Goal: Task Accomplishment & Management: Manage account settings

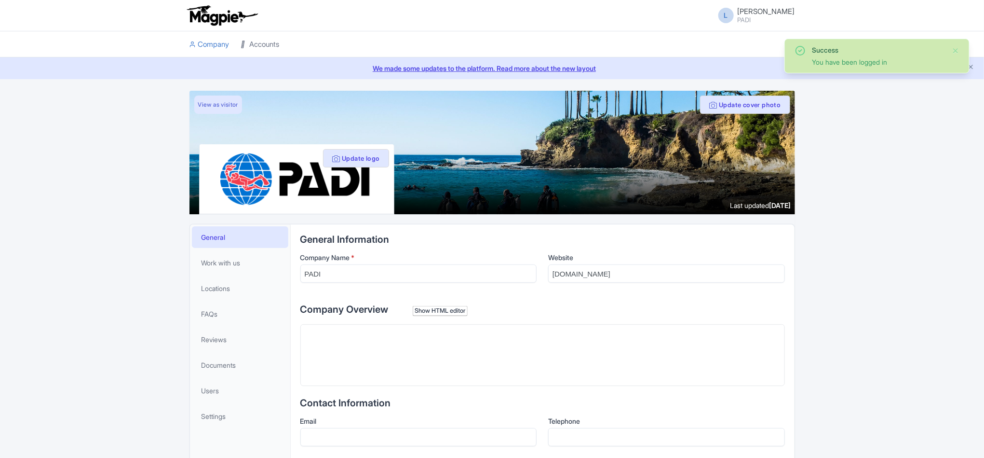
click at [259, 45] on link "Accounts" at bounding box center [260, 44] width 39 height 27
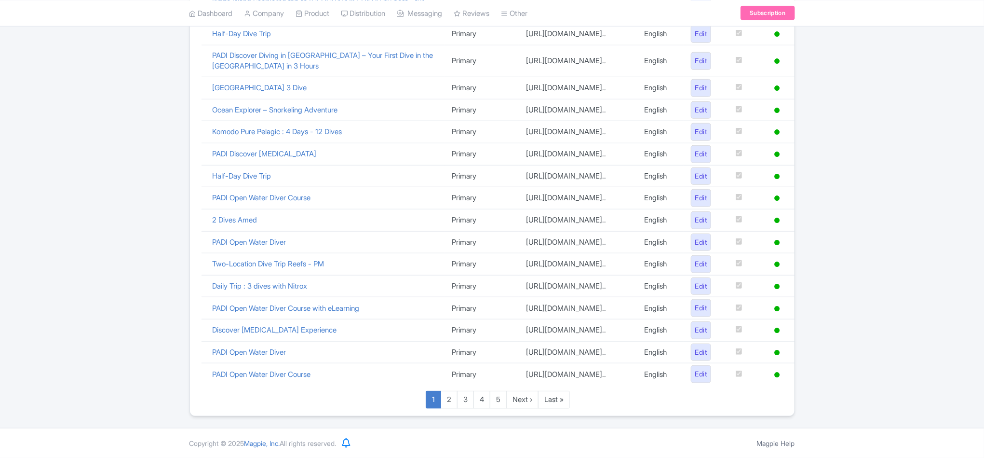
scroll to position [618, 0]
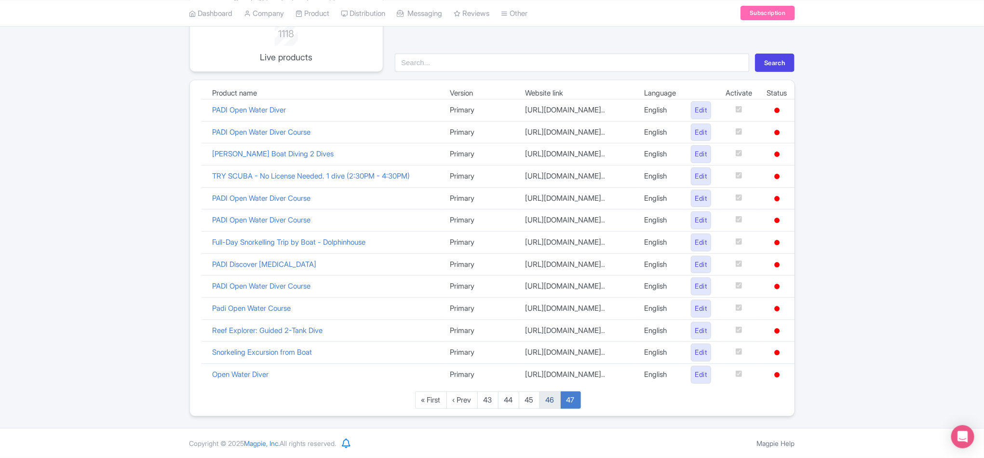
scroll to position [243, 0]
click at [546, 403] on link "46" at bounding box center [550, 400] width 21 height 18
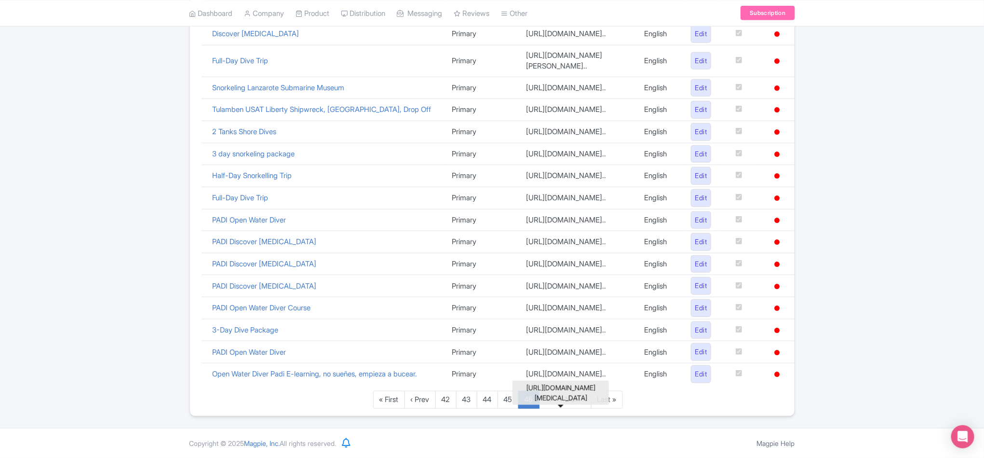
scroll to position [608, 0]
click at [508, 396] on link "45" at bounding box center [508, 400] width 21 height 18
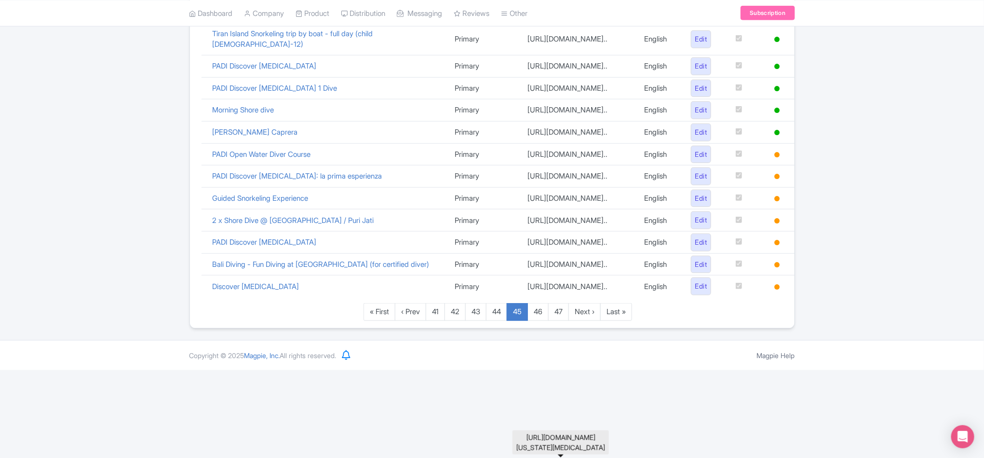
scroll to position [627, 0]
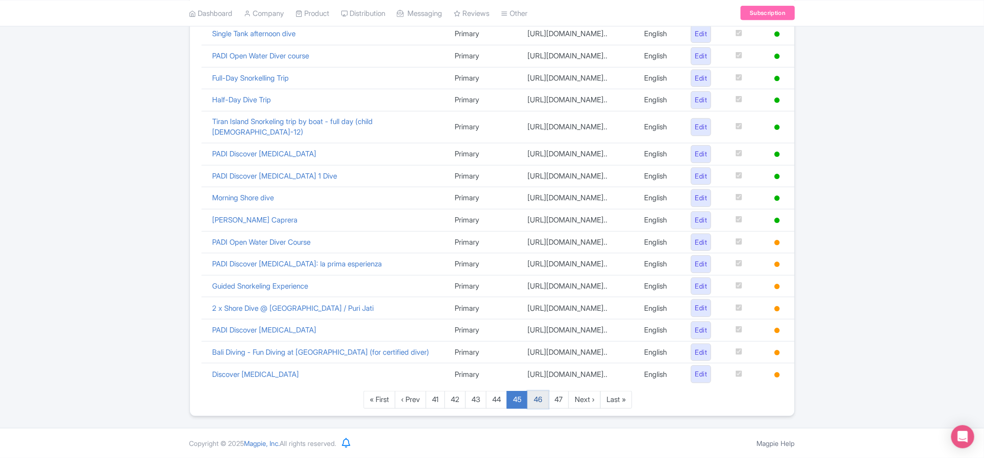
click at [544, 399] on link "46" at bounding box center [538, 400] width 21 height 18
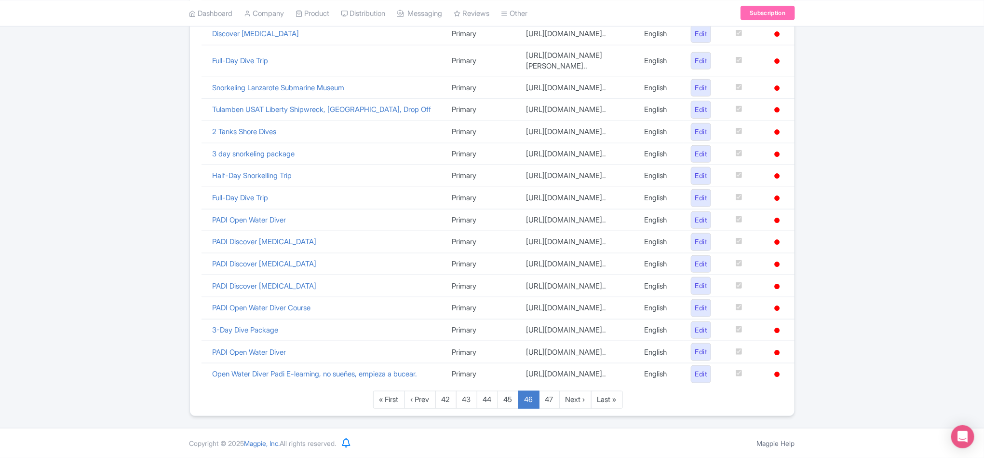
scroll to position [608, 0]
click at [45, 299] on div "Google Things to do set up guide 1118 Live products Search Product name Version…" at bounding box center [492, 61] width 984 height 710
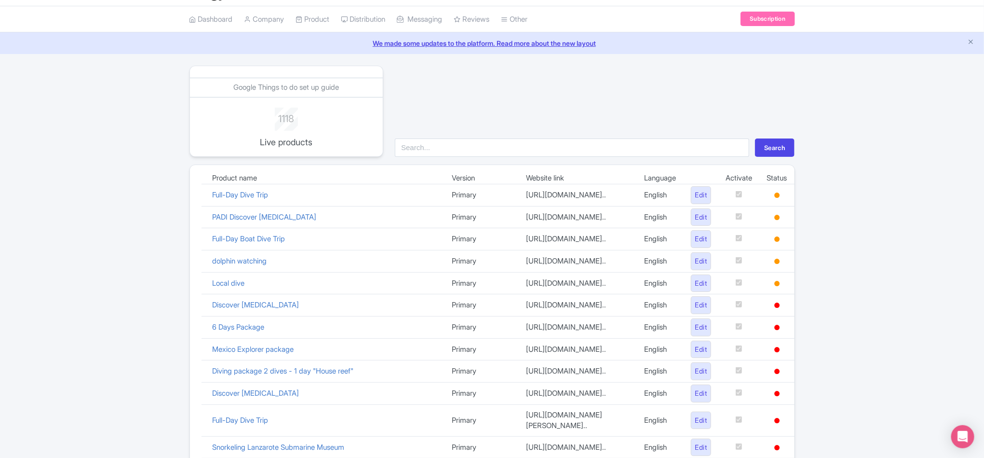
scroll to position [0, 0]
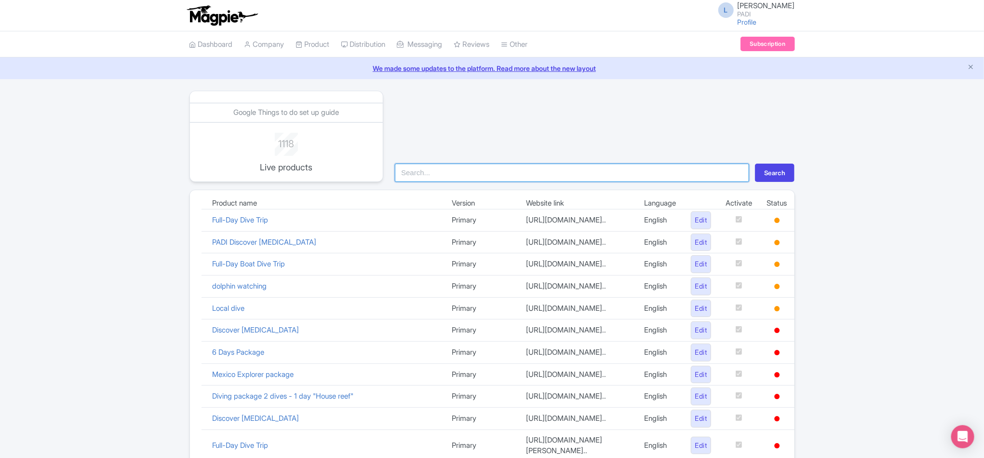
click at [483, 175] on input "search" at bounding box center [572, 173] width 355 height 18
paste input "104489"
type input "104489"
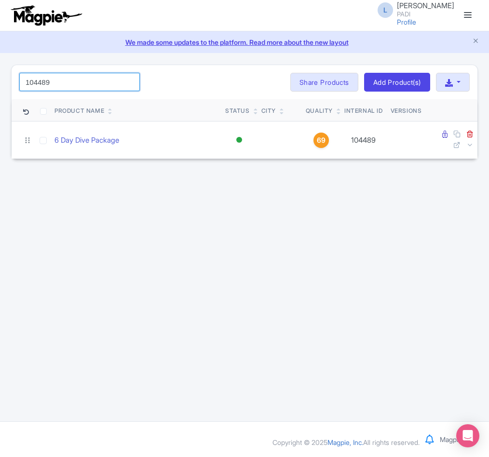
drag, startPoint x: 60, startPoint y: 78, endPoint x: -1, endPoint y: 78, distance: 60.8
click at [0, 78] on html "L [PERSON_NAME] PADI Profile Users Settings Sign out Dashboard Company Product …" at bounding box center [244, 228] width 489 height 457
paste input "1"
drag, startPoint x: 39, startPoint y: 82, endPoint x: 67, endPoint y: 83, distance: 28.0
click at [67, 83] on input "104481" at bounding box center [79, 82] width 121 height 18
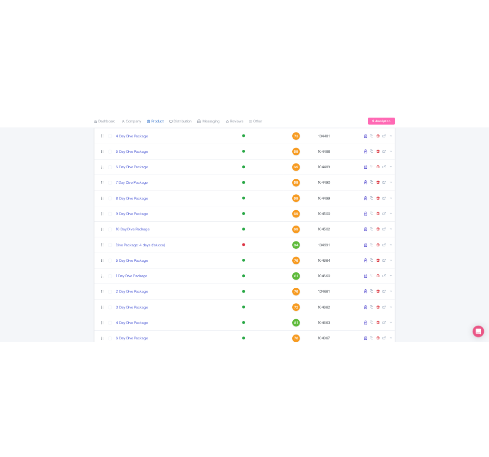
scroll to position [754, 0]
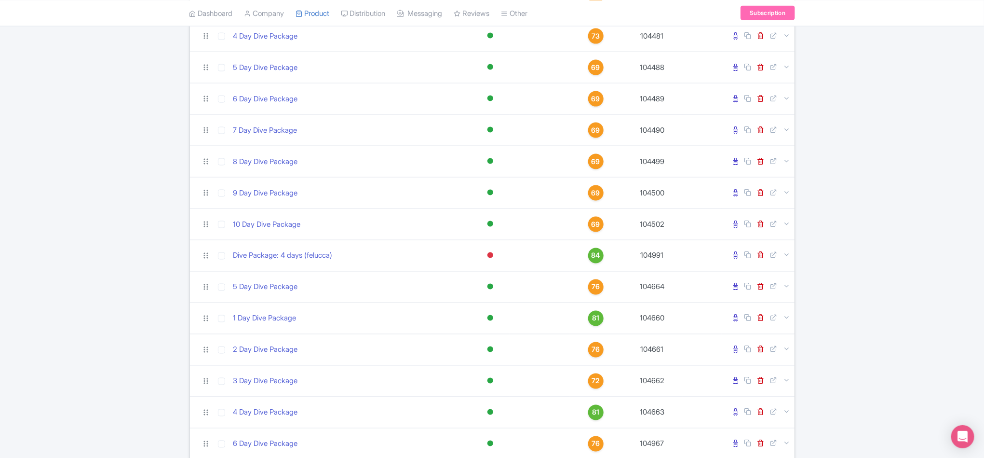
click at [910, 73] on div "104 Search Bulk Actions Delete Add to Collection Share Products Add to Collecti…" at bounding box center [492, 164] width 984 height 1656
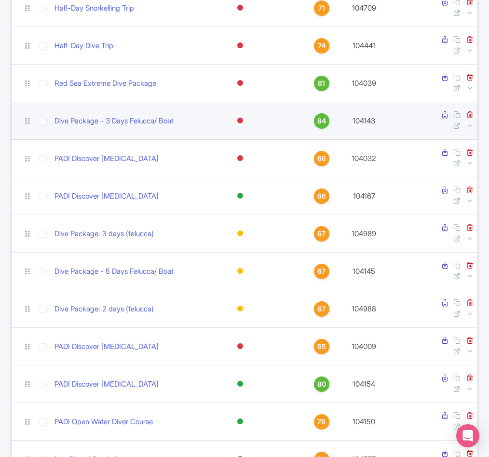
scroll to position [0, 0]
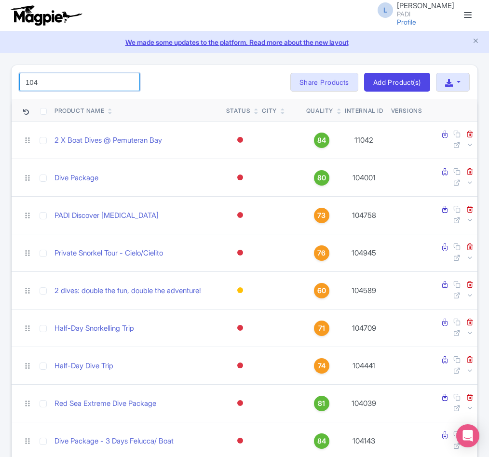
drag, startPoint x: 56, startPoint y: 86, endPoint x: -149, endPoint y: 72, distance: 205.4
click at [0, 72] on html "L Luca Novelli PADI Profile Users Settings Sign out Dashboard Company Product M…" at bounding box center [244, 228] width 489 height 457
paste input "91349"
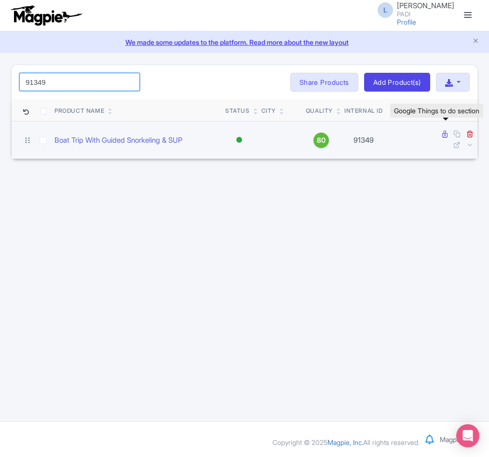
type input "91349"
click at [443, 135] on icon at bounding box center [444, 134] width 5 height 7
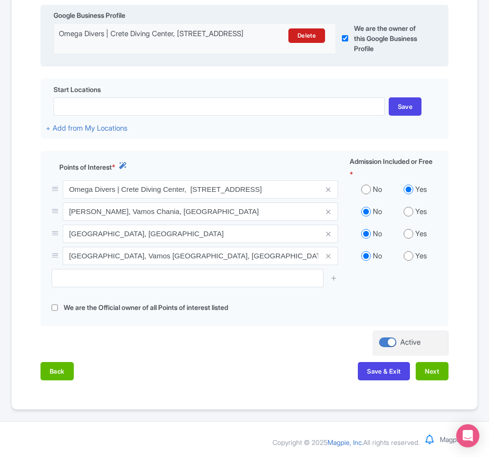
scroll to position [285, 0]
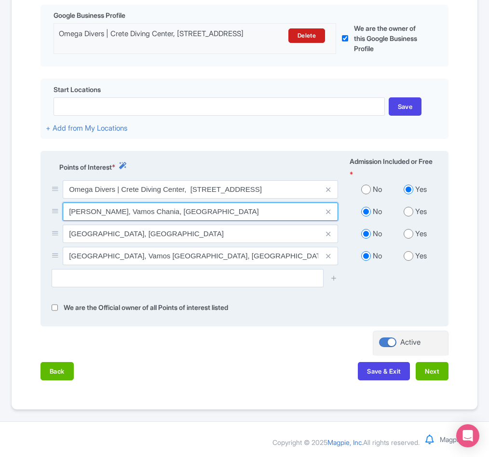
drag, startPoint x: 70, startPoint y: 212, endPoint x: 195, endPoint y: 213, distance: 125.4
click at [195, 213] on input "Nisída Kárga, Vamos Chania, Greece" at bounding box center [200, 212] width 275 height 18
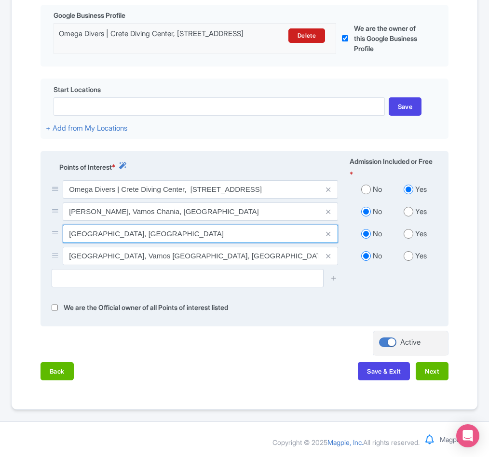
drag, startPoint x: 67, startPoint y: 234, endPoint x: 197, endPoint y: 233, distance: 130.2
click at [197, 233] on input "Souda Bay, Greece" at bounding box center [200, 234] width 275 height 18
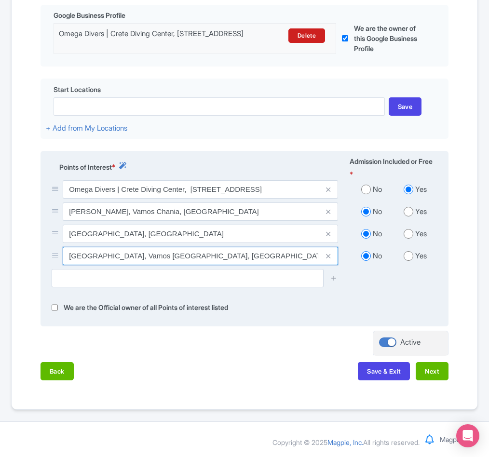
drag, startPoint x: 63, startPoint y: 255, endPoint x: 199, endPoint y: 255, distance: 136.0
click at [199, 255] on input "Koutalas beach, Vamos Chania, Greece" at bounding box center [200, 256] width 275 height 18
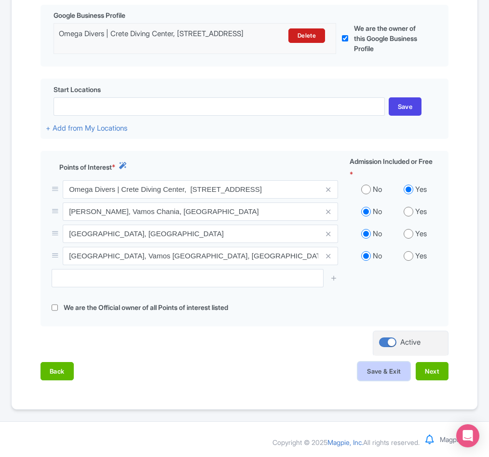
click at [382, 369] on button "Save & Exit" at bounding box center [384, 371] width 52 height 18
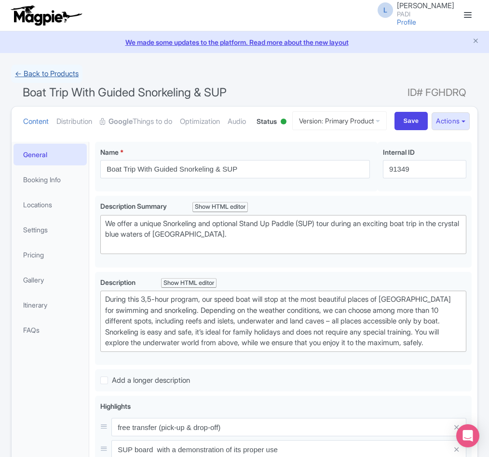
click at [53, 74] on link "← Back to Products" at bounding box center [46, 74] width 71 height 19
